Goal: Entertainment & Leisure: Consume media (video, audio)

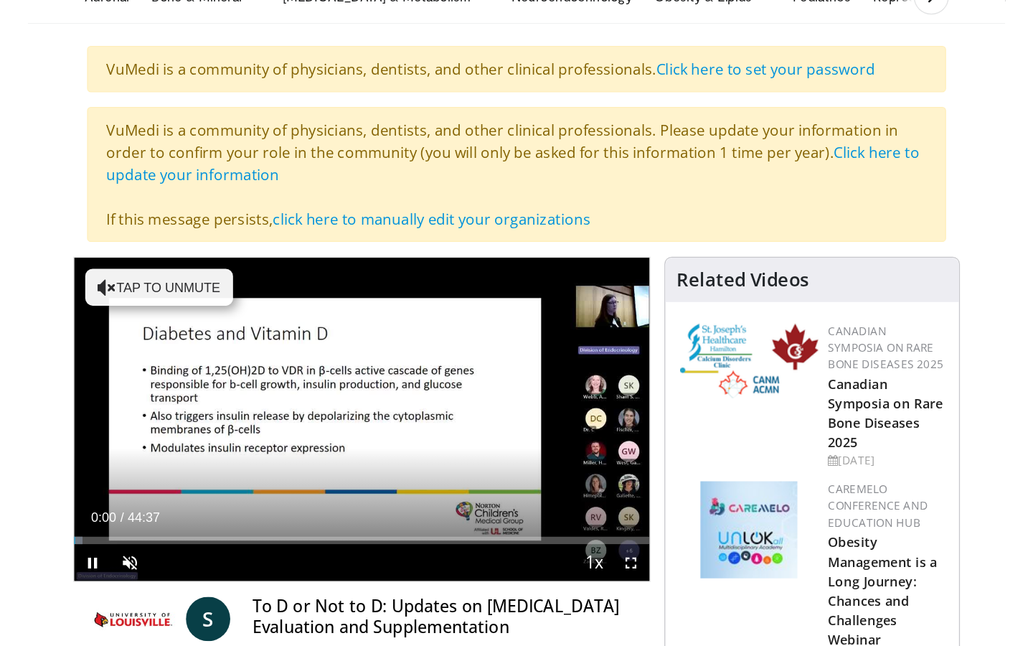
scroll to position [118, 0]
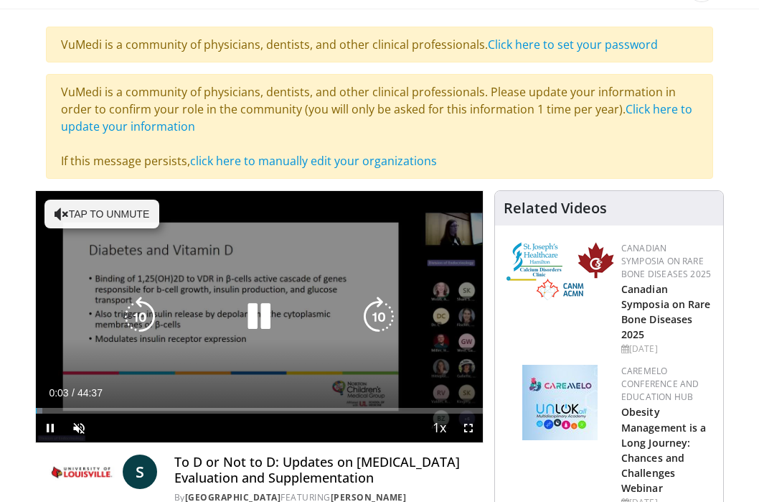
click at [141, 219] on button "Tap to unmute" at bounding box center [101, 213] width 115 height 29
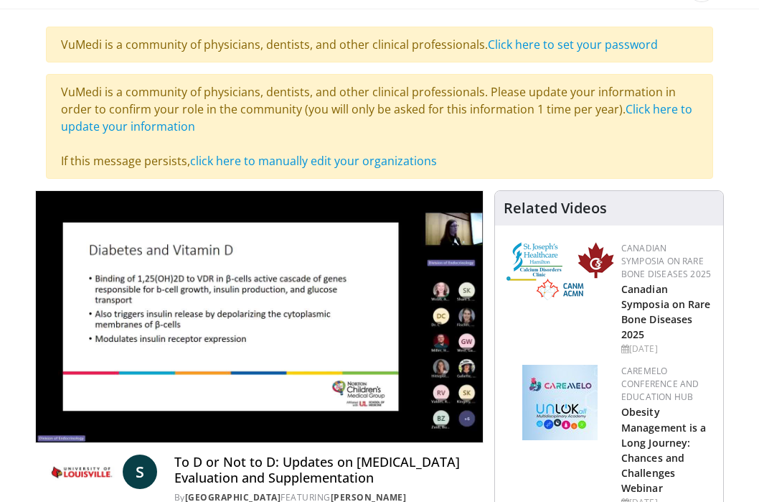
click at [466, 427] on video-js "**********" at bounding box center [259, 316] width 447 height 251
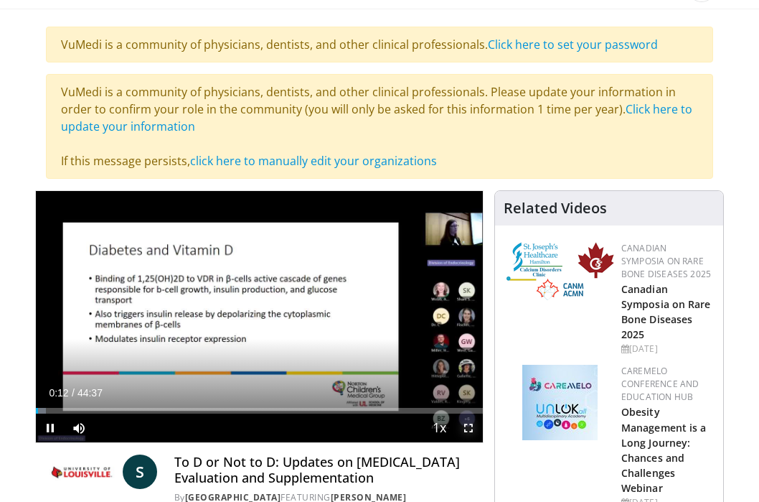
click at [468, 429] on span "Video Player" at bounding box center [468, 427] width 29 height 29
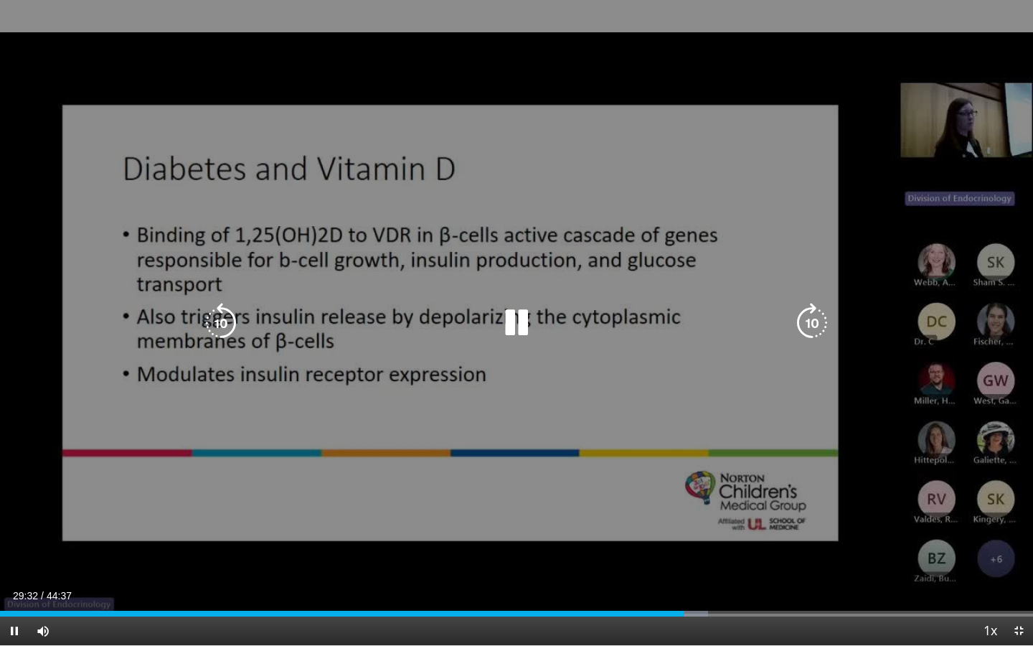
click at [517, 321] on icon "Video Player" at bounding box center [517, 323] width 40 height 40
click at [517, 327] on icon "Video Player" at bounding box center [517, 323] width 40 height 40
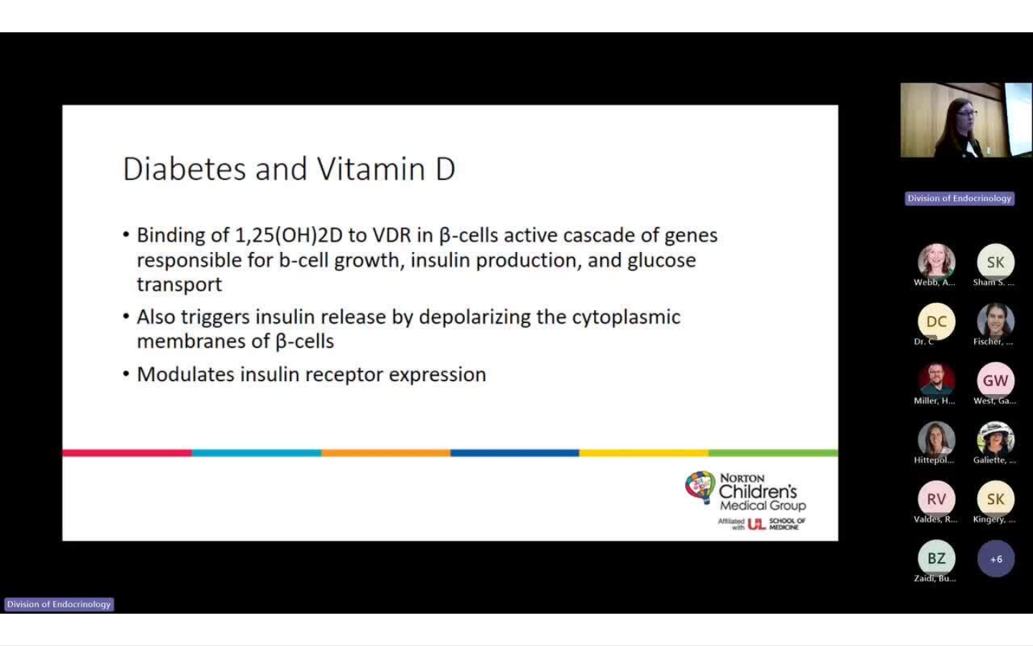
click at [513, 328] on div "10 seconds Tap to unmute" at bounding box center [516, 322] width 1033 height 645
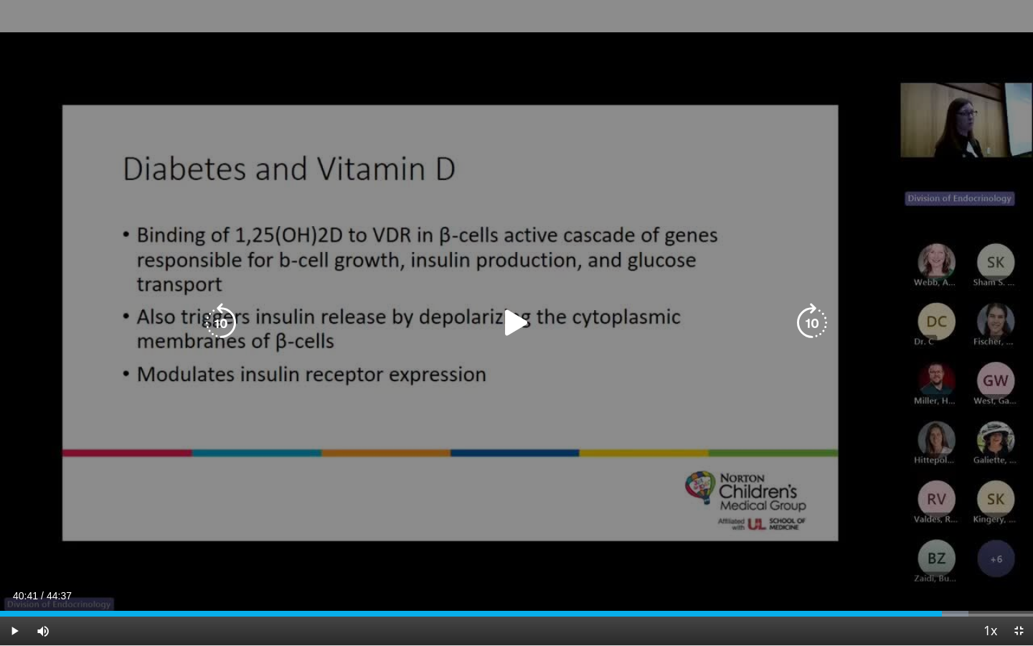
click at [512, 329] on icon "Video Player" at bounding box center [517, 323] width 40 height 40
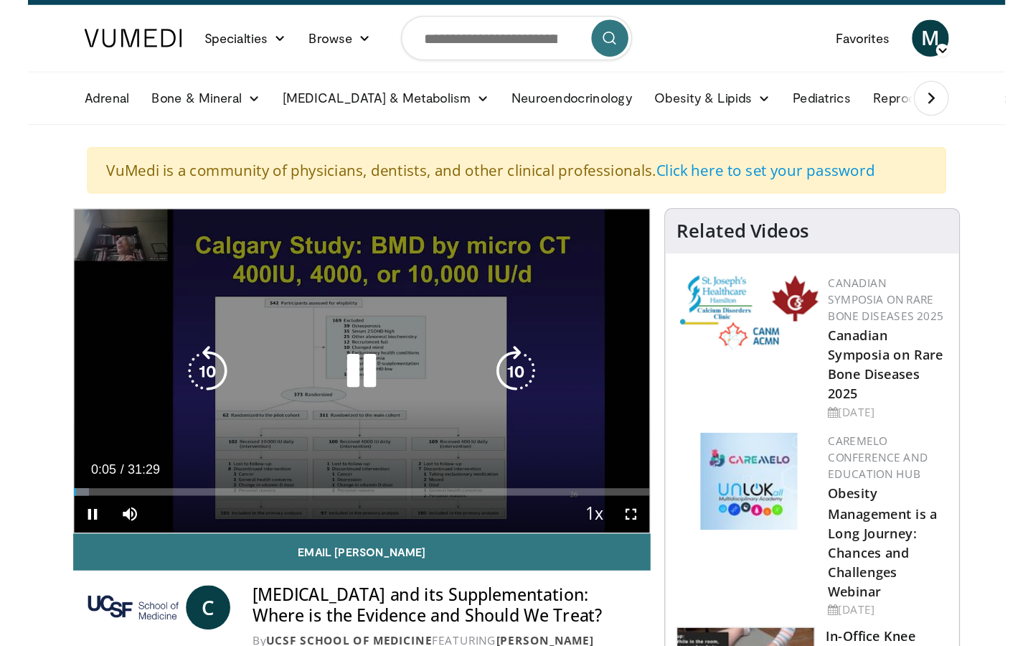
scroll to position [36, 0]
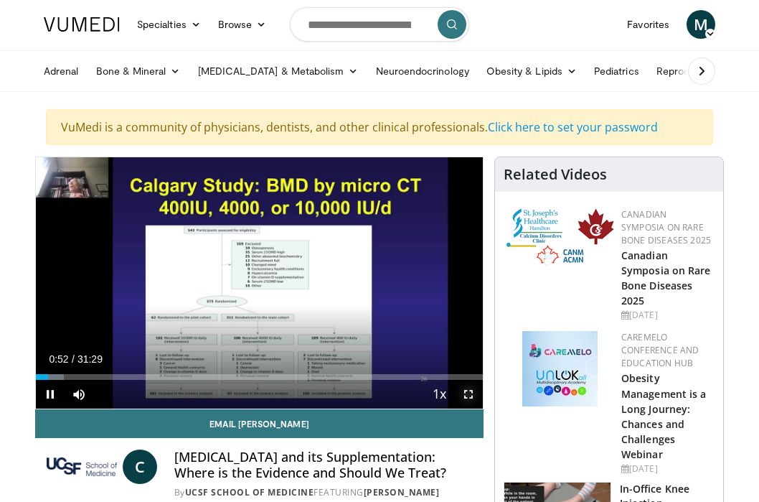
click at [467, 398] on span "Video Player" at bounding box center [468, 394] width 29 height 29
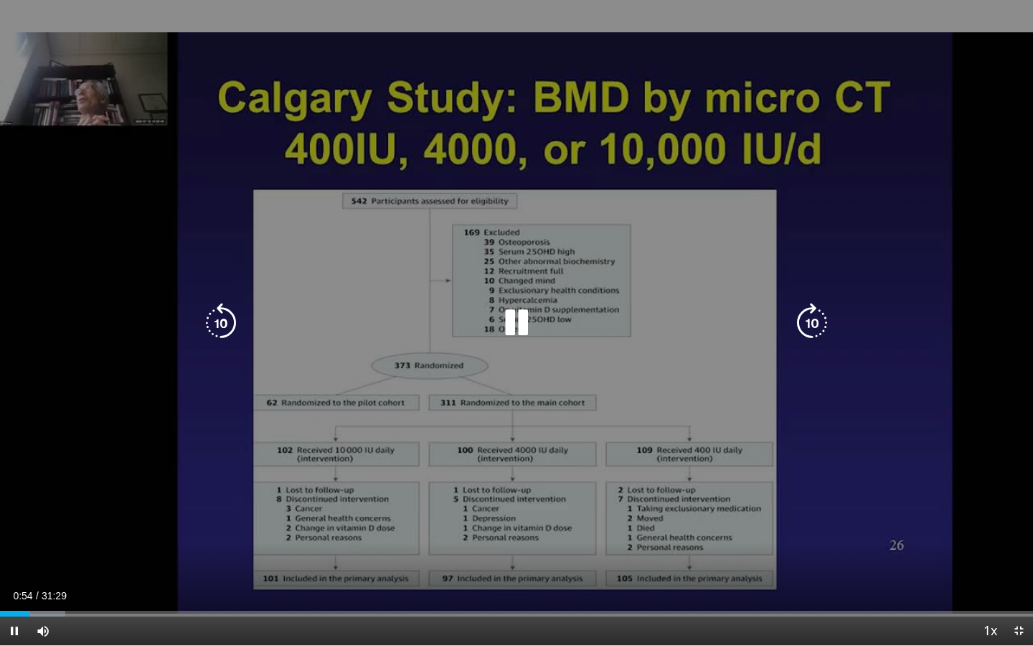
click at [525, 319] on icon "Video Player" at bounding box center [517, 323] width 40 height 40
